Goal: Transaction & Acquisition: Download file/media

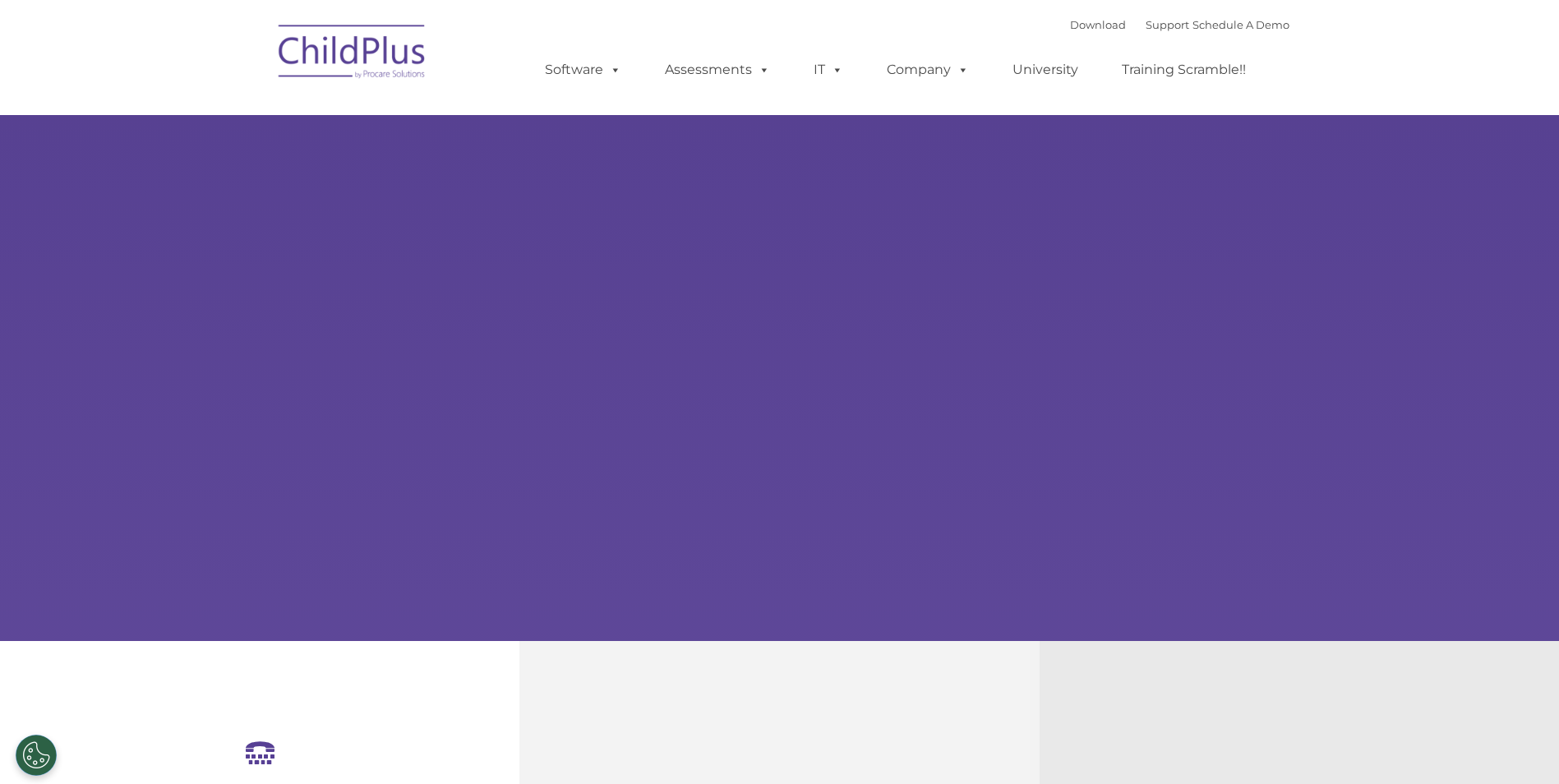
select select "MEDIUM"
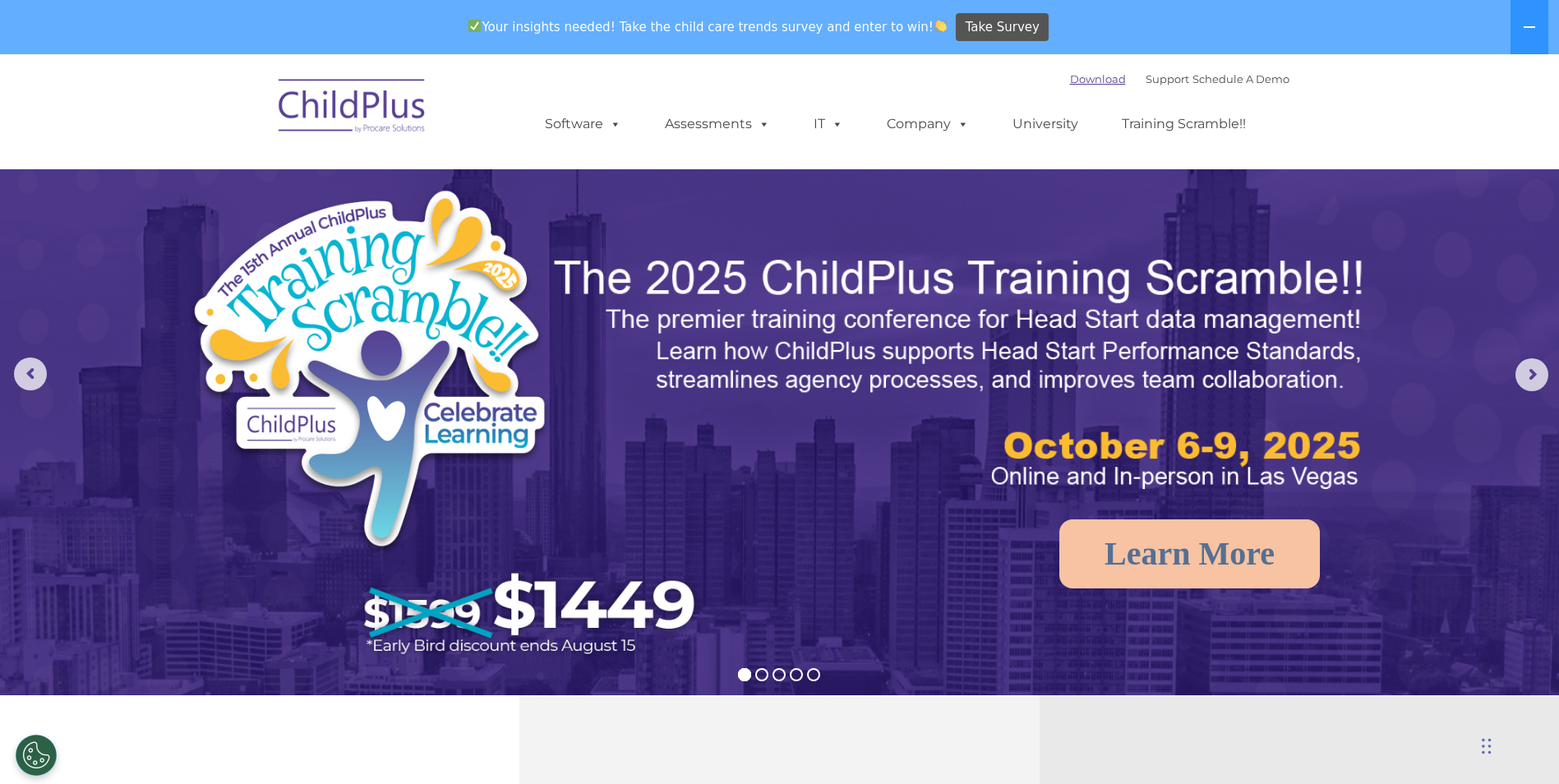
click at [1081, 78] on link "Download" at bounding box center [1098, 78] width 56 height 13
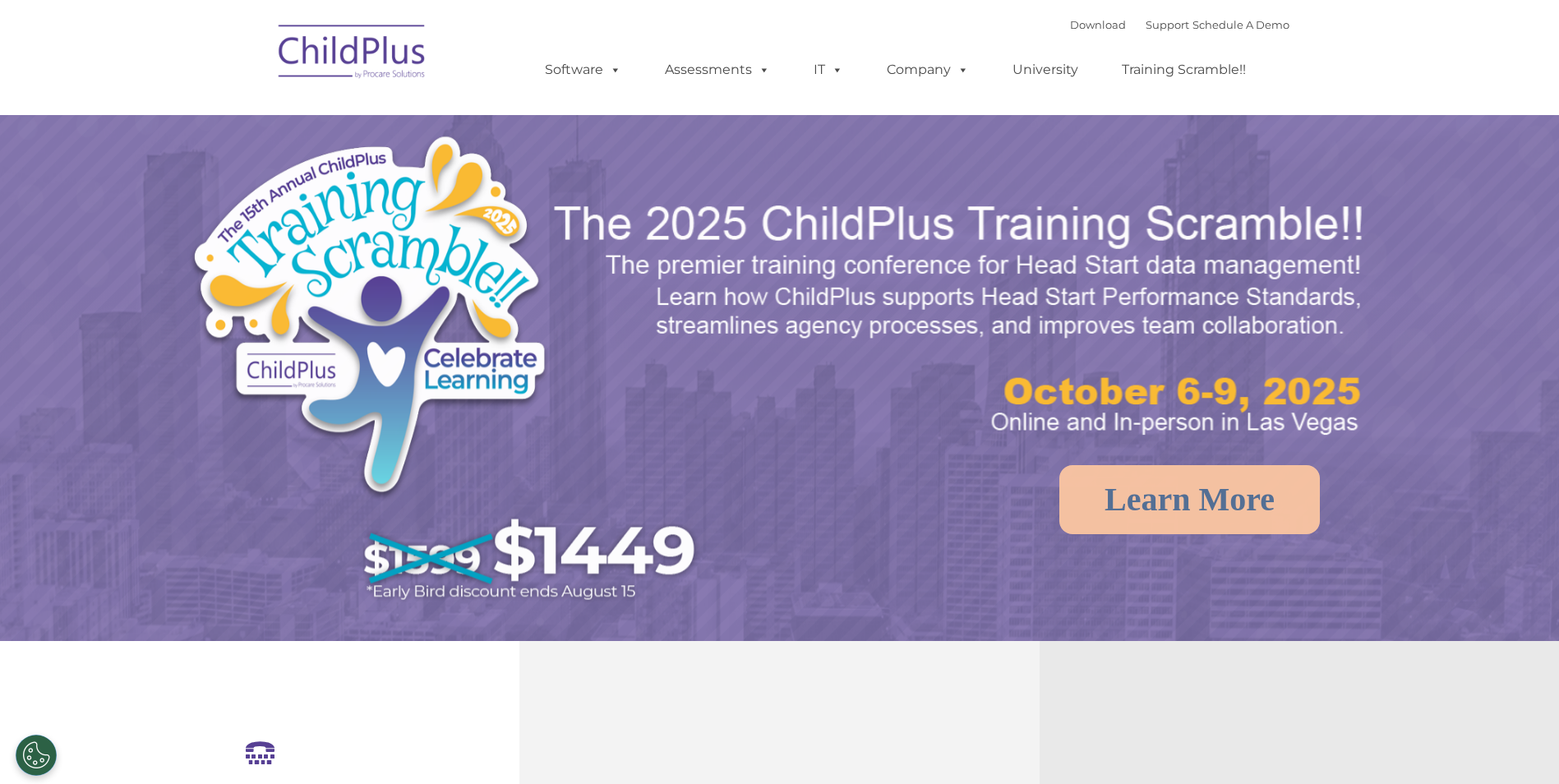
select select "MEDIUM"
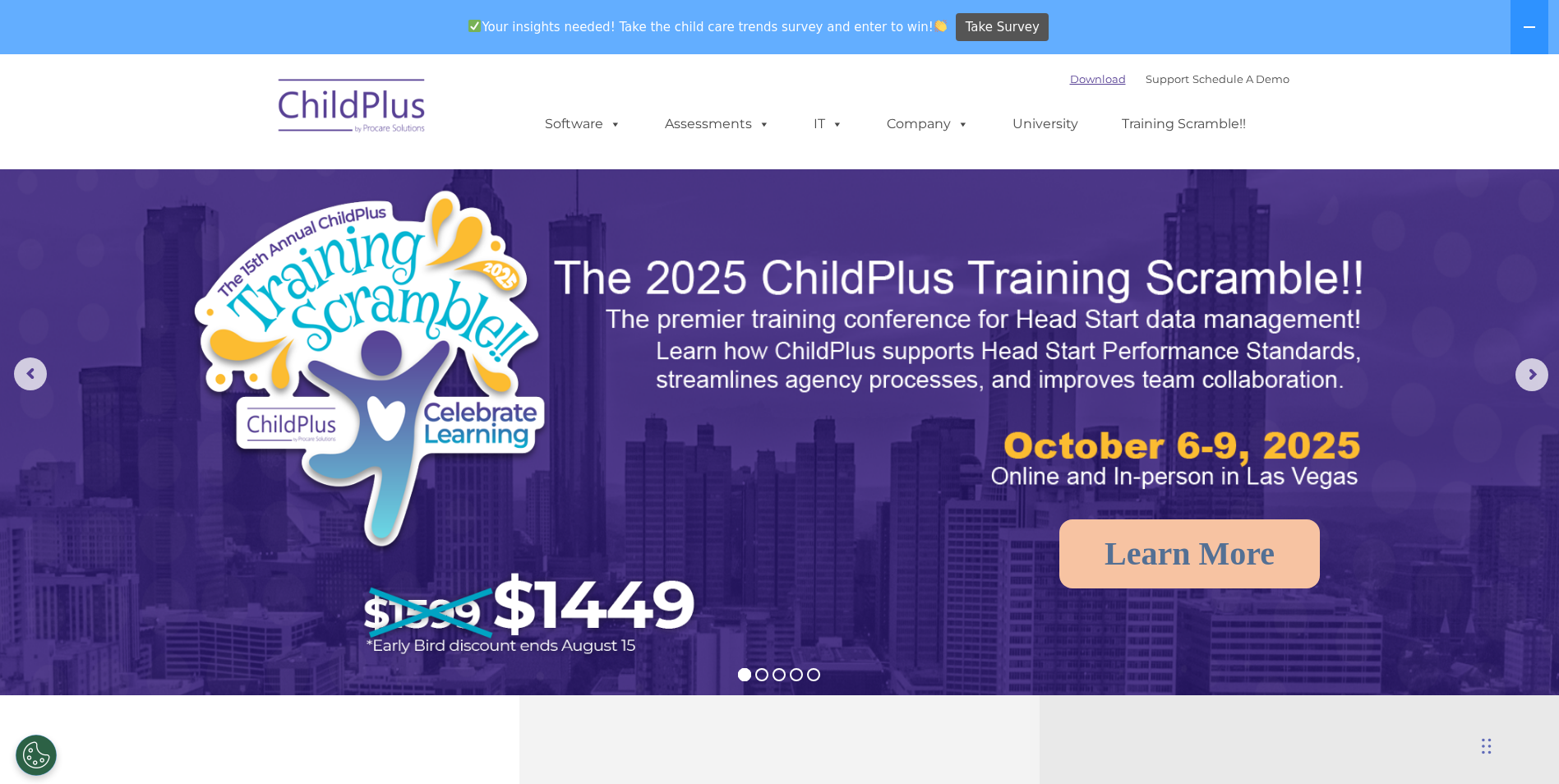
click at [1070, 78] on link "Download" at bounding box center [1098, 78] width 56 height 13
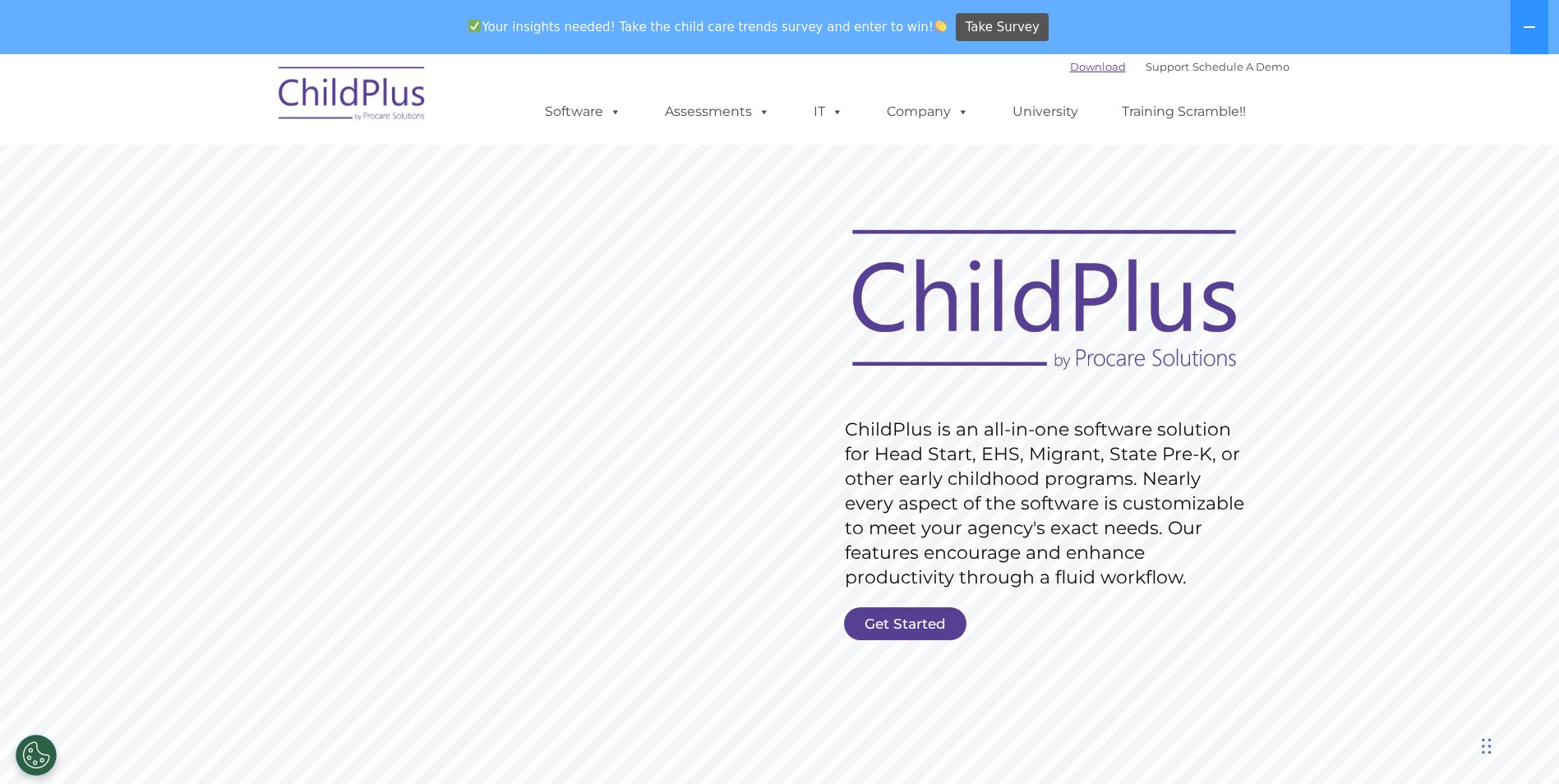
click at [1076, 65] on link "Download" at bounding box center [1098, 66] width 56 height 13
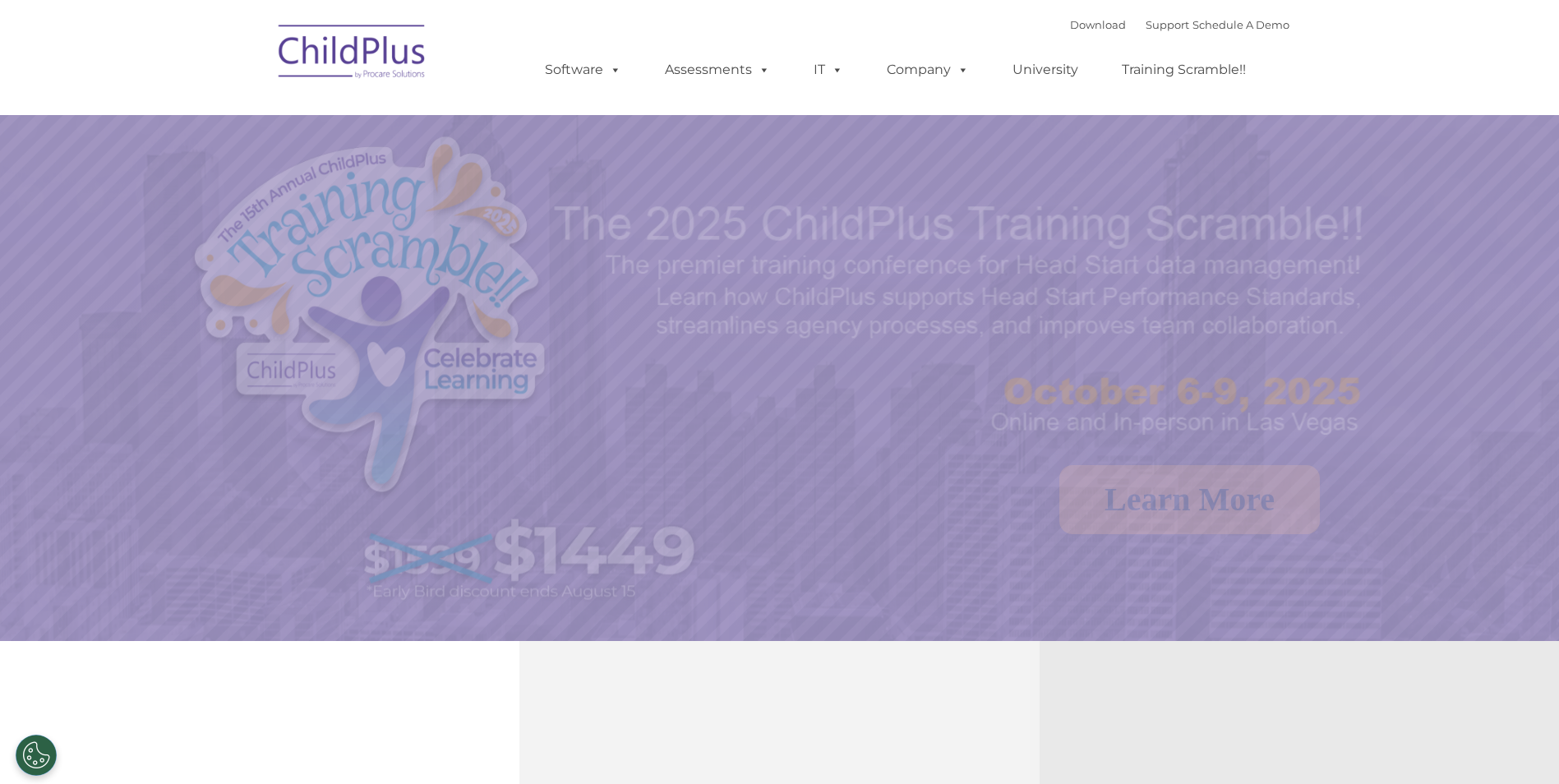
select select "MEDIUM"
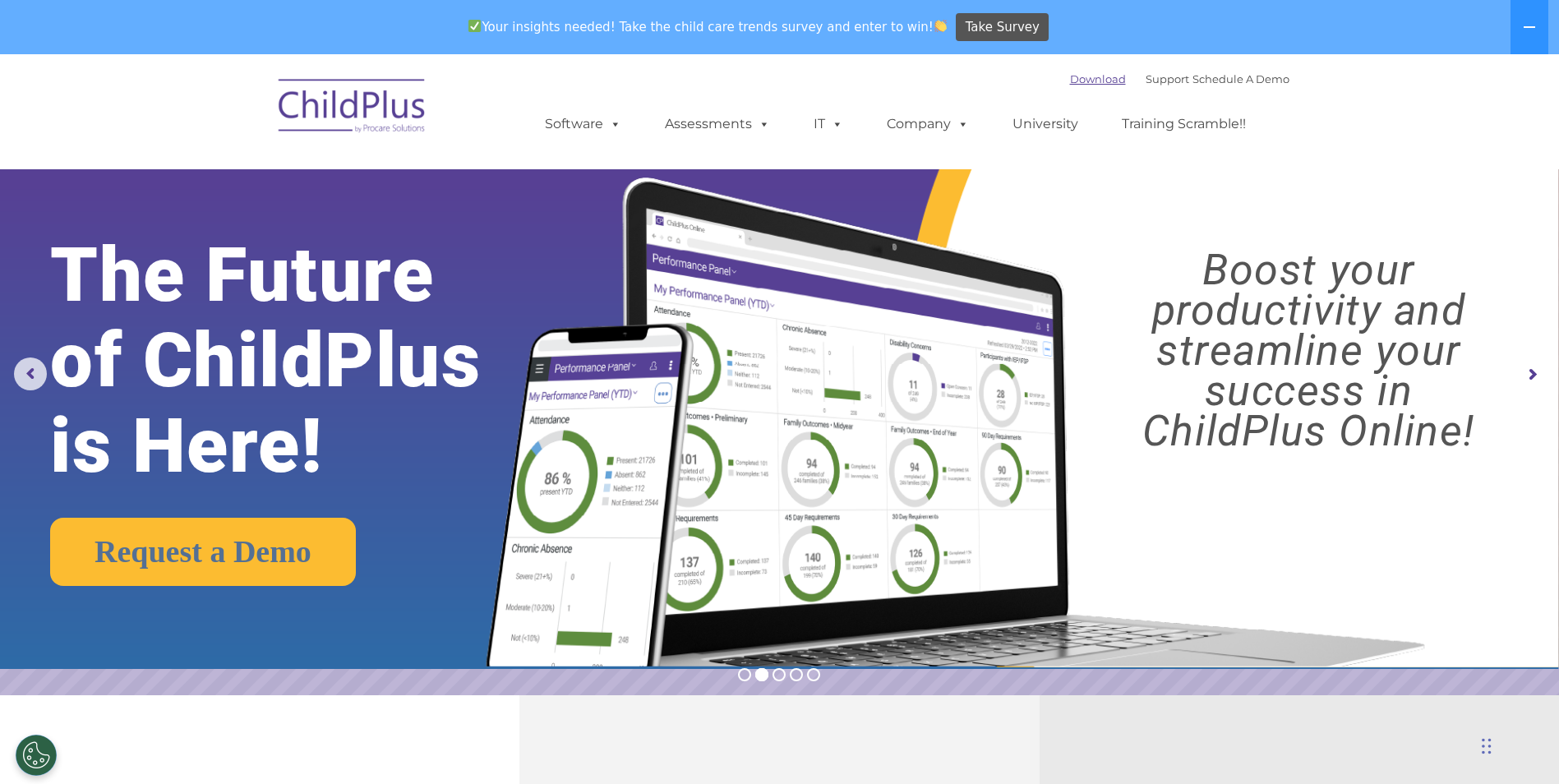
click at [1078, 78] on link "Download" at bounding box center [1098, 78] width 56 height 13
